Goal: Information Seeking & Learning: Learn about a topic

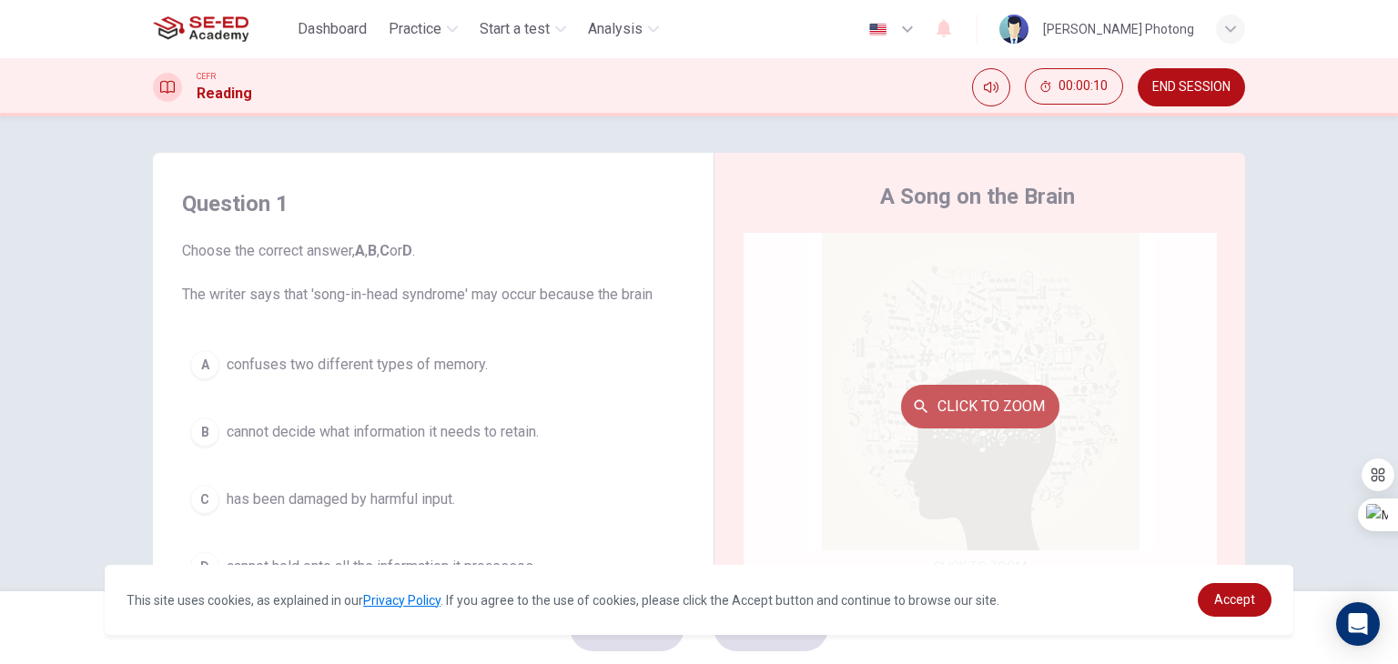
click at [1018, 417] on button "Click to Zoom" at bounding box center [980, 407] width 158 height 44
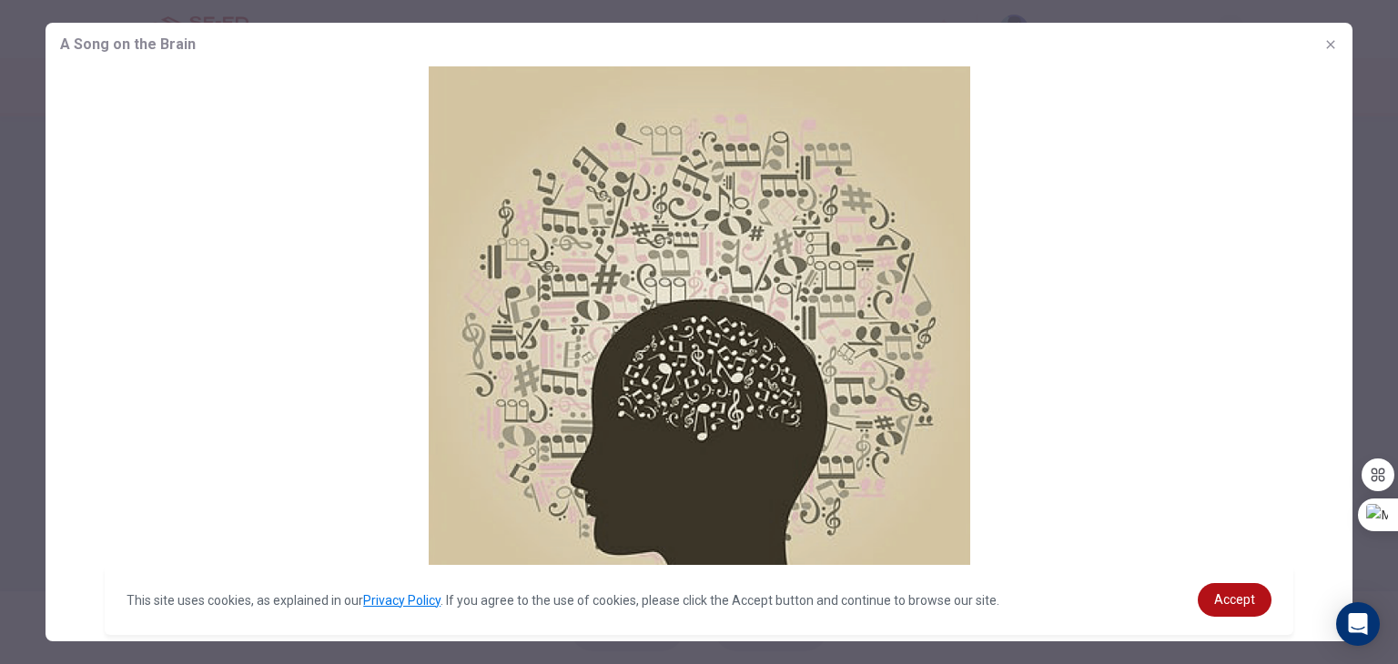
click at [1324, 36] on button "button" at bounding box center [1330, 44] width 29 height 29
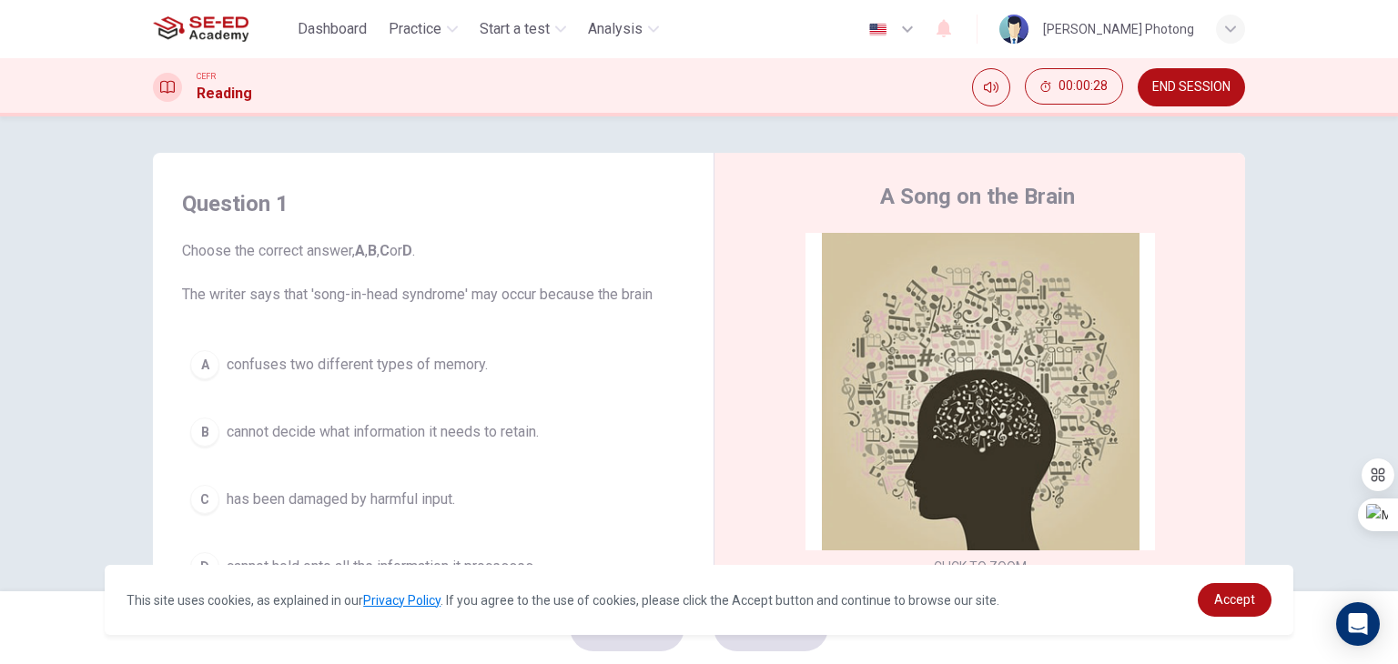
drag, startPoint x: 355, startPoint y: 27, endPoint x: 772, endPoint y: 138, distance: 431.4
click at [355, 27] on span "Dashboard" at bounding box center [332, 29] width 69 height 22
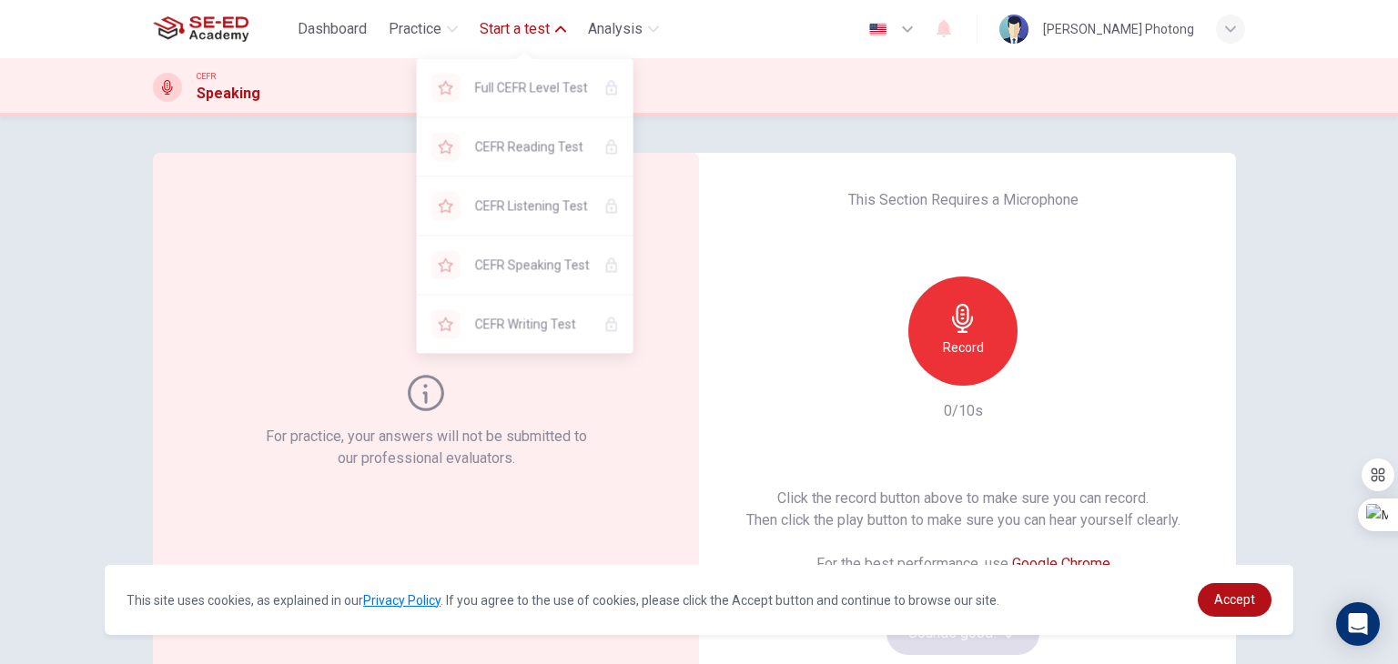
click at [483, 30] on span "Start a test" at bounding box center [515, 29] width 70 height 22
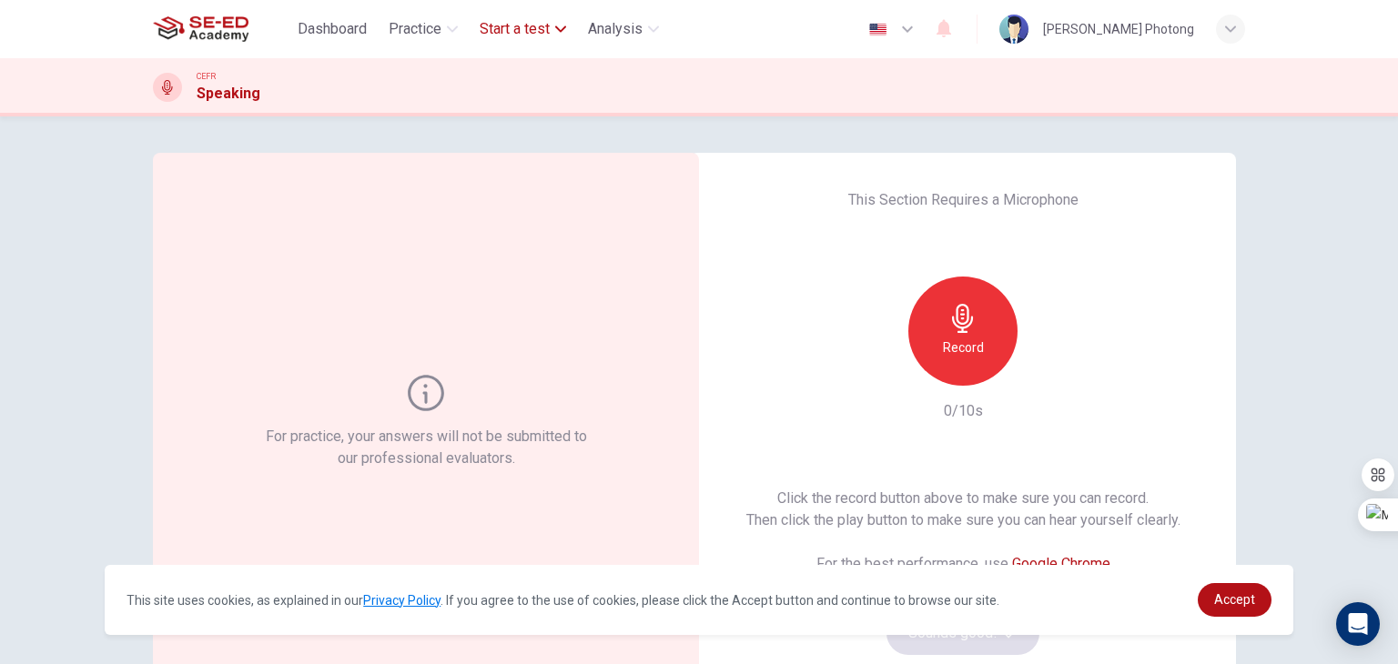
click at [532, 30] on span "Start a test" at bounding box center [515, 29] width 70 height 22
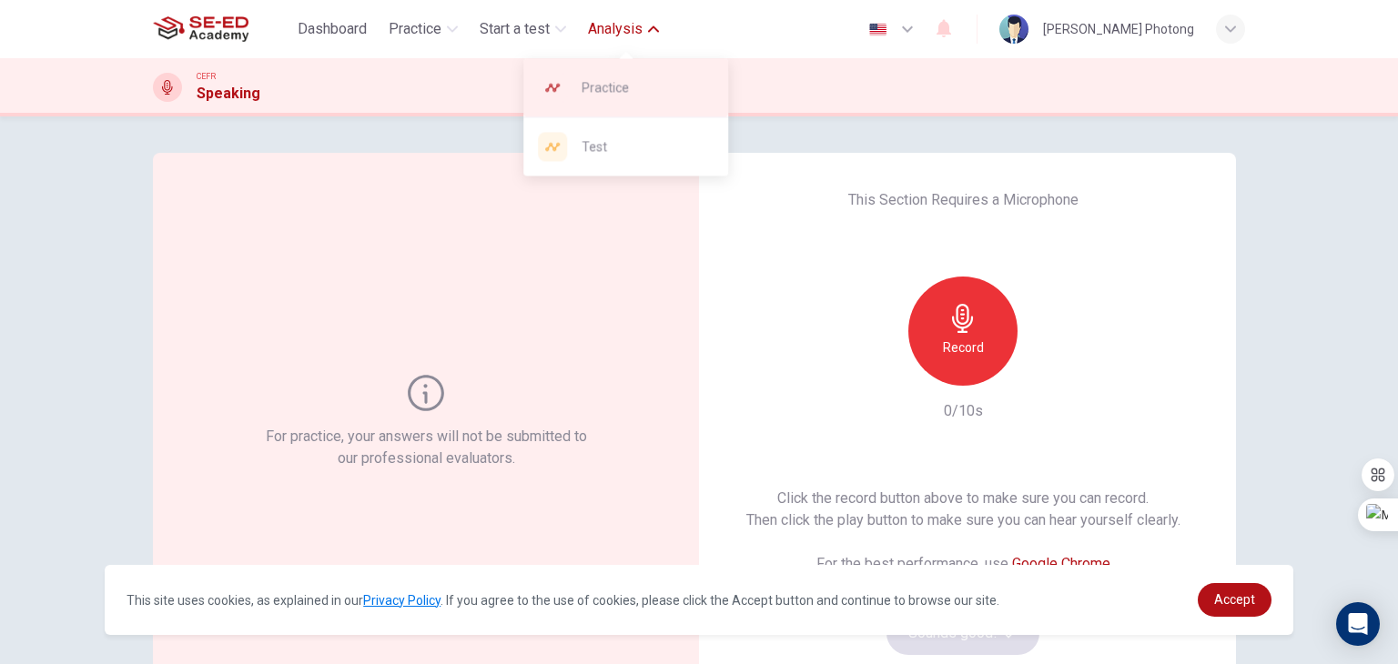
click at [611, 77] on span "Practice" at bounding box center [648, 87] width 132 height 22
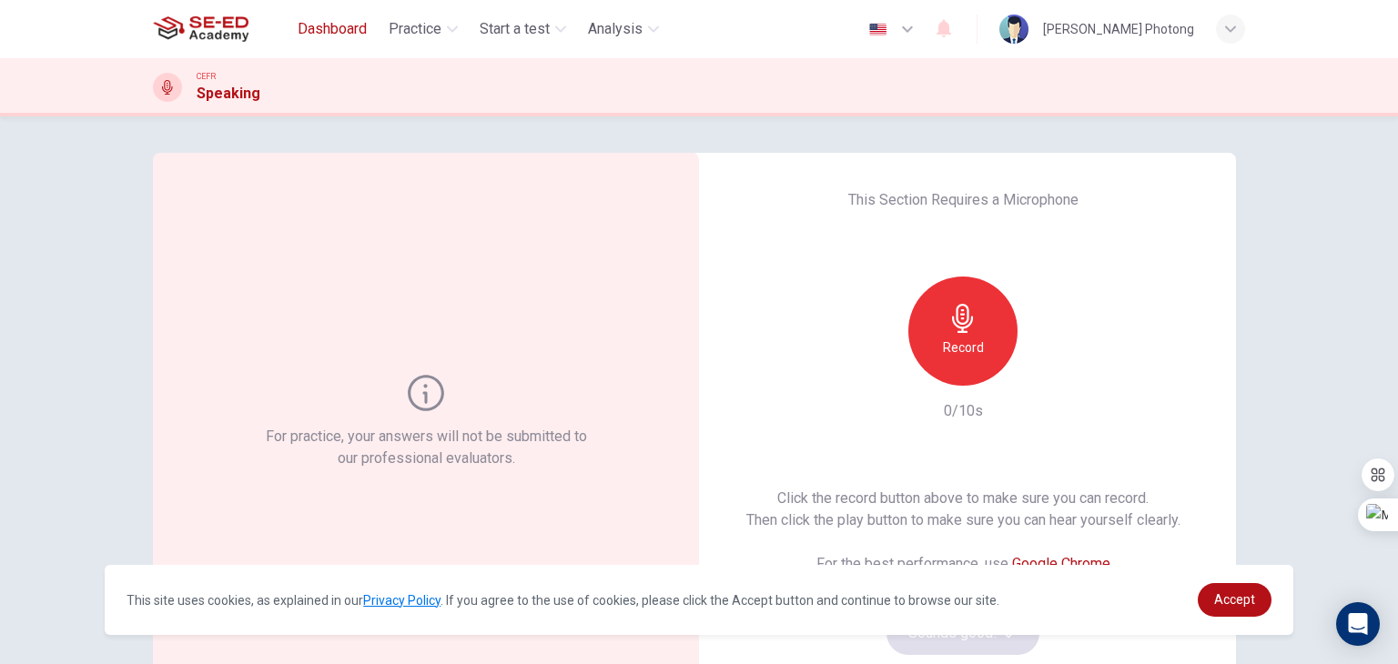
click at [319, 31] on span "Dashboard" at bounding box center [332, 29] width 69 height 22
